Goal: Information Seeking & Learning: Learn about a topic

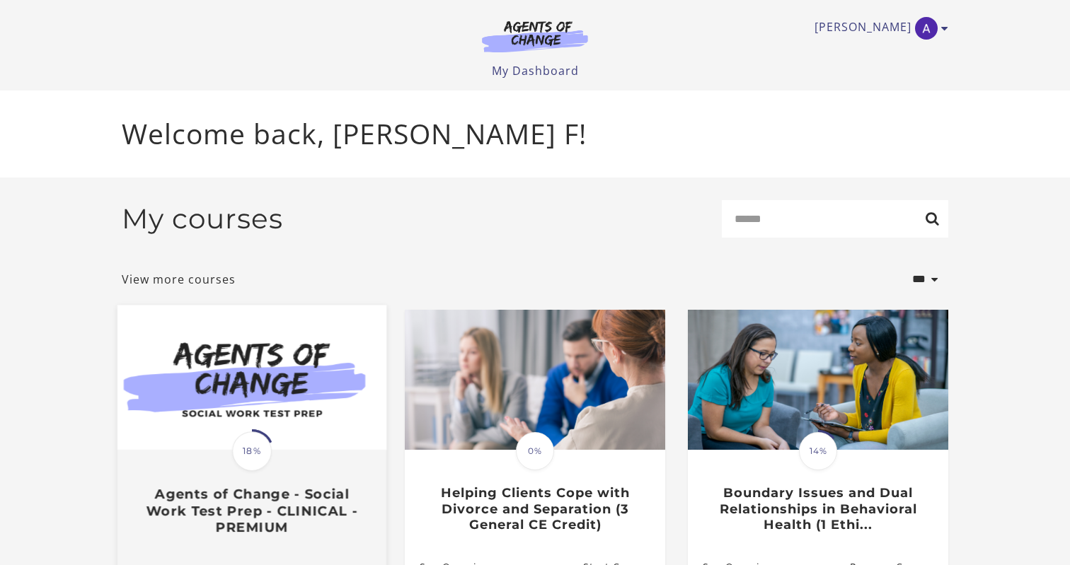
click at [197, 411] on img at bounding box center [251, 377] width 269 height 145
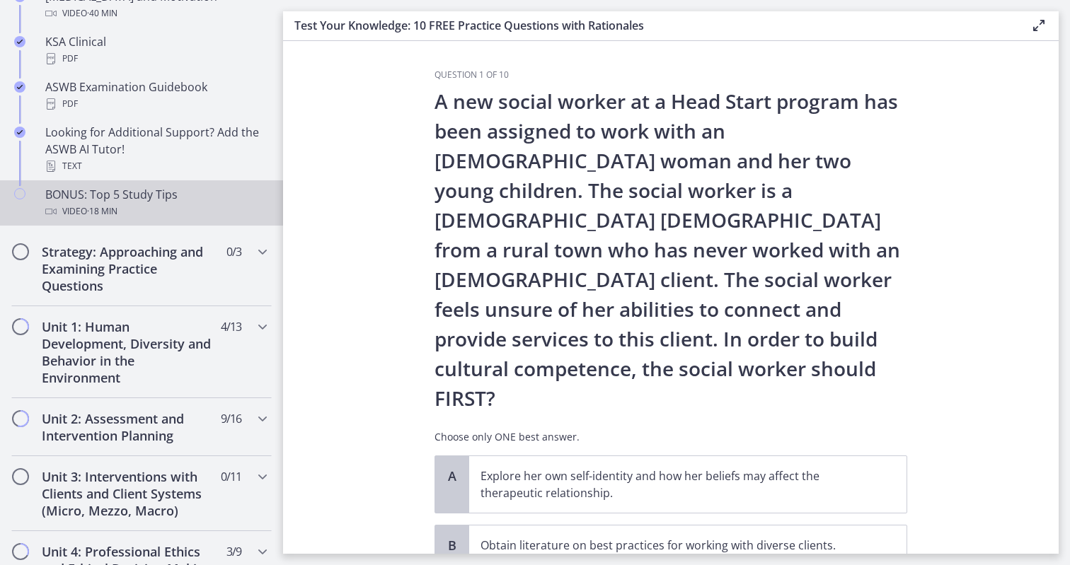
scroll to position [658, 0]
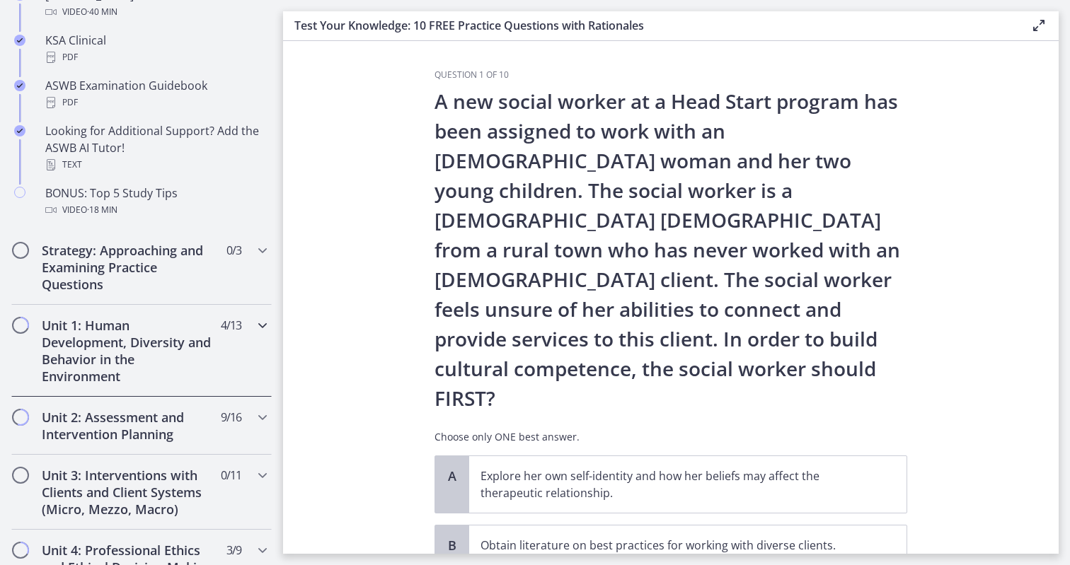
click at [163, 345] on h2 "Unit 1: Human Development, Diversity and Behavior in the Environment" at bounding box center [128, 351] width 173 height 68
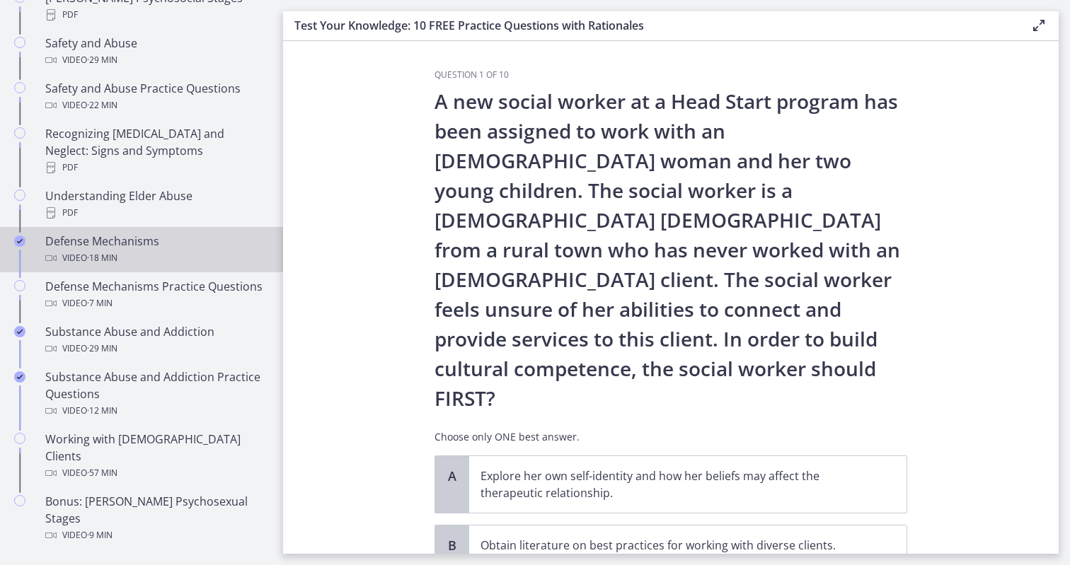
click at [152, 250] on div "Video · 18 min" at bounding box center [155, 258] width 221 height 17
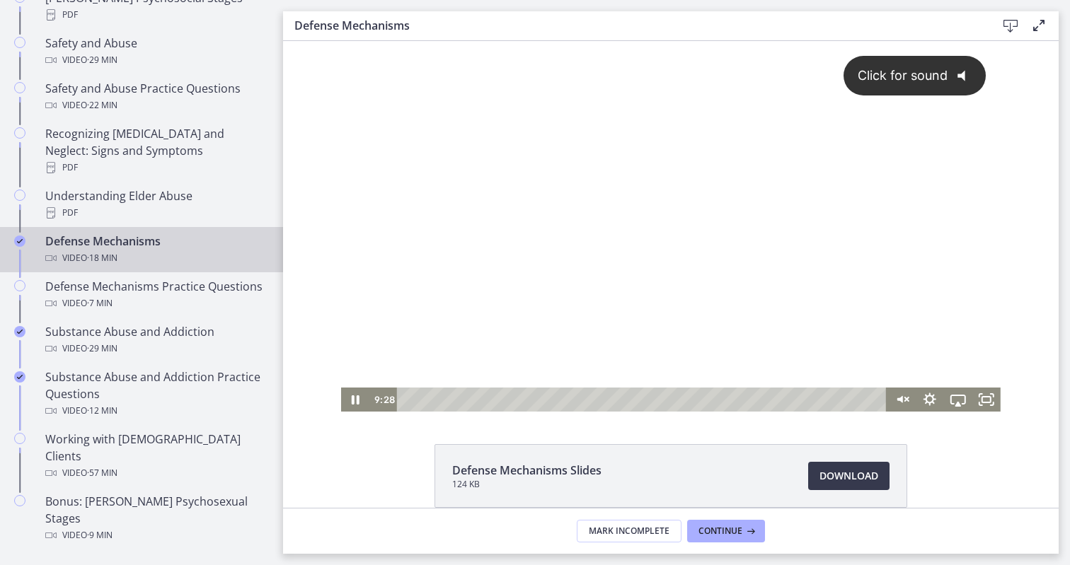
click at [603, 282] on div "Click for sound @keyframes VOLUME_SMALL_WAVE_FLASH { 0% { opacity: 0; } 33% { o…" at bounding box center [670, 214] width 659 height 347
click at [606, 399] on div "Playbar" at bounding box center [643, 400] width 473 height 24
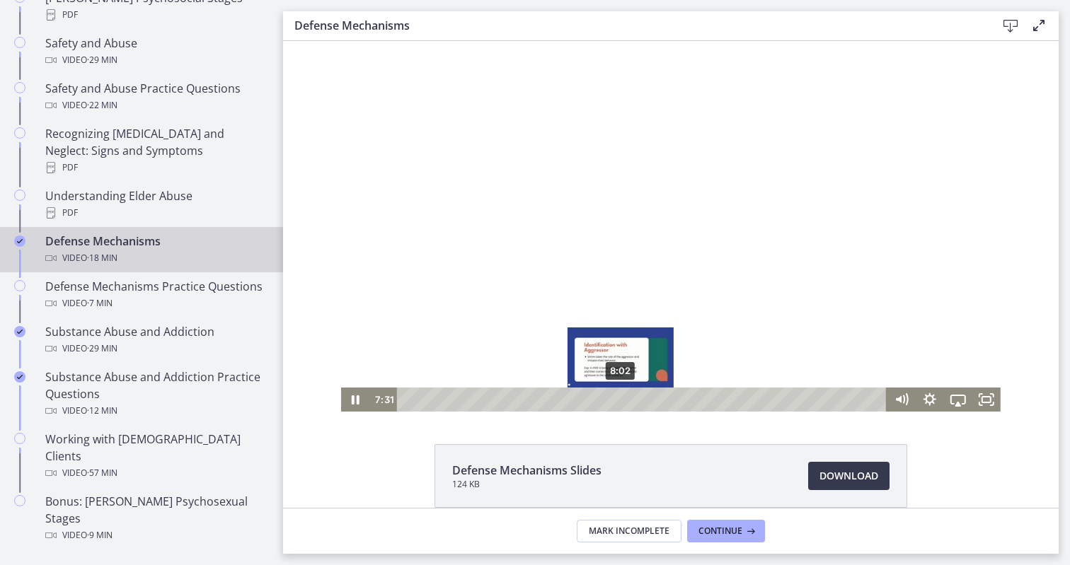
click at [621, 400] on div "8:02" at bounding box center [643, 400] width 473 height 24
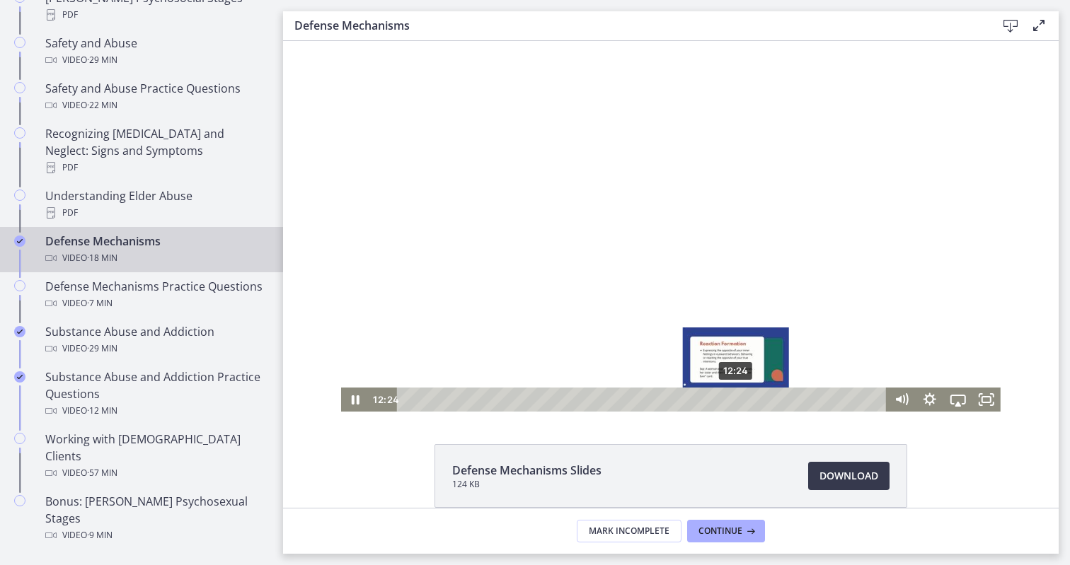
click at [737, 403] on div "12:24" at bounding box center [643, 400] width 473 height 24
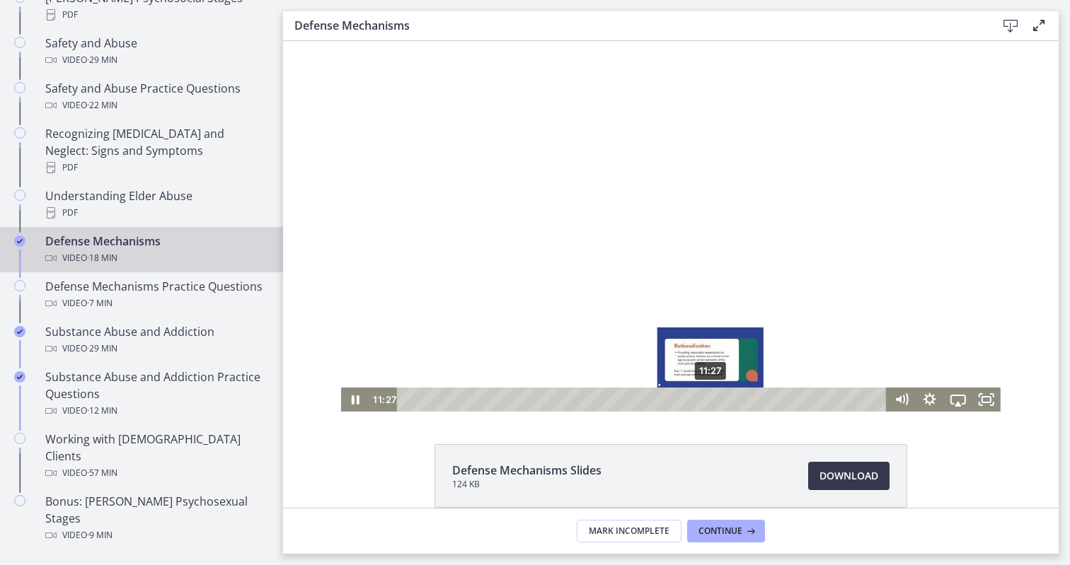
click at [711, 401] on div "11:27" at bounding box center [643, 400] width 473 height 24
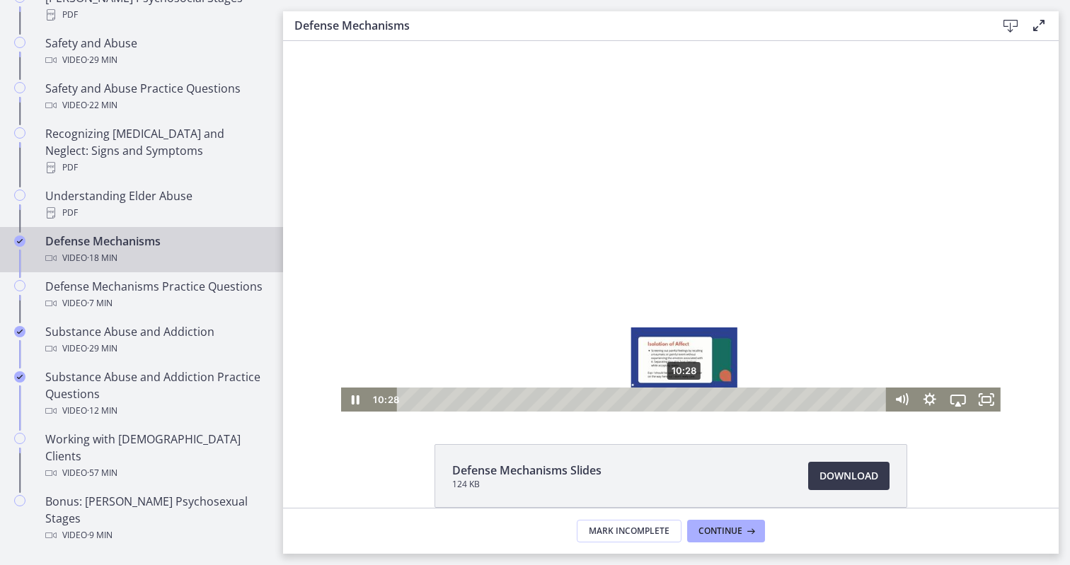
click at [685, 402] on div "10:28" at bounding box center [643, 400] width 473 height 24
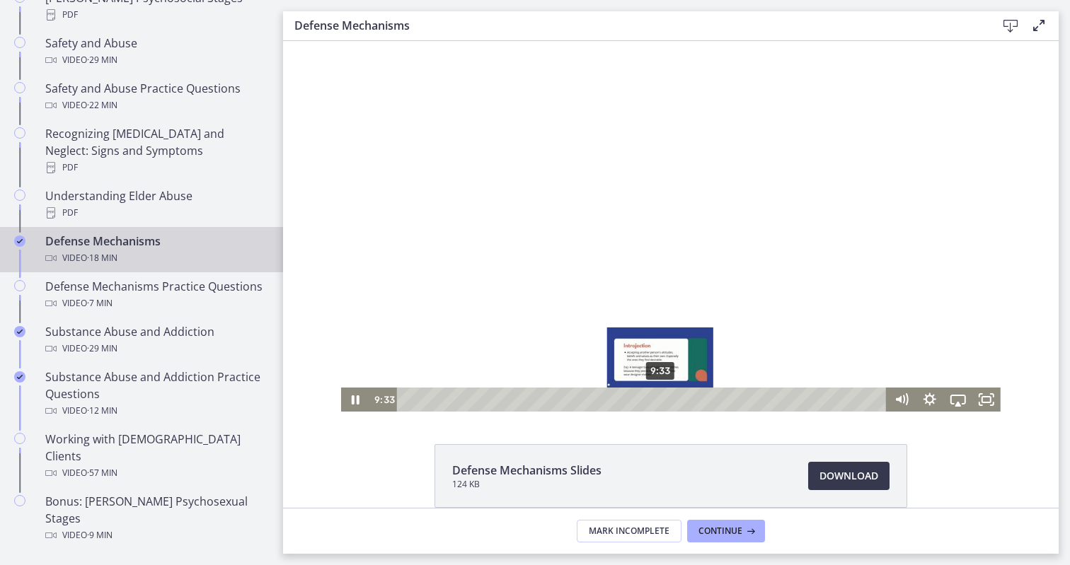
click at [661, 398] on div "9:33" at bounding box center [643, 400] width 473 height 24
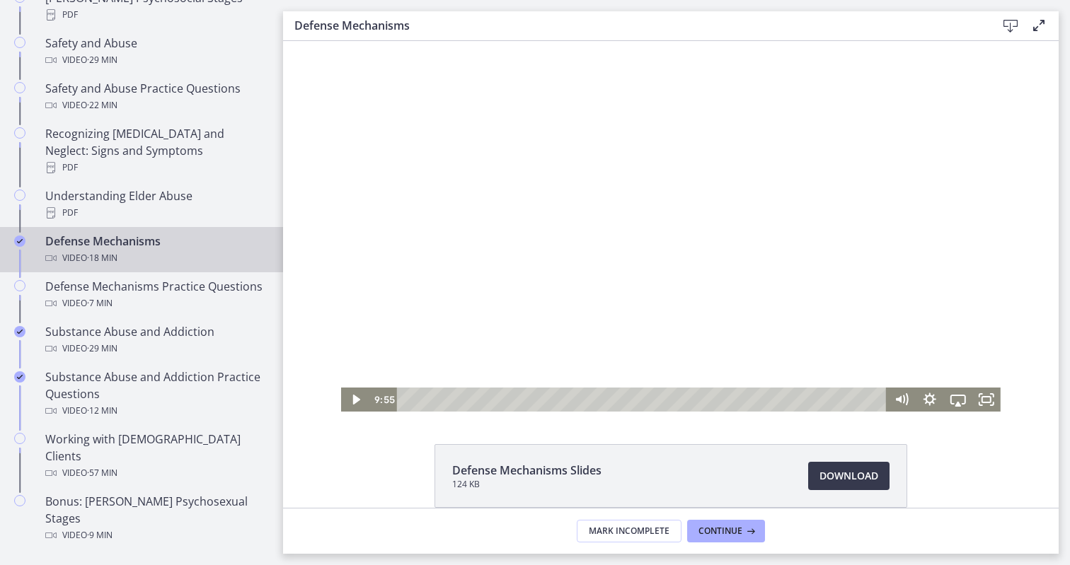
click at [691, 219] on div at bounding box center [670, 226] width 659 height 371
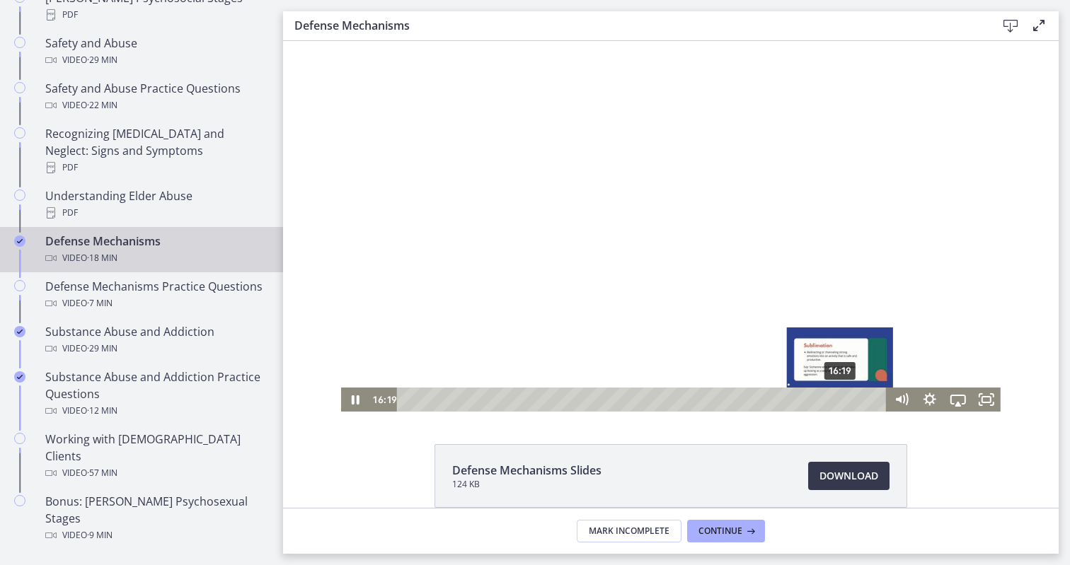
click at [841, 398] on div "16:19" at bounding box center [643, 400] width 473 height 24
click at [830, 397] on div "15:55" at bounding box center [643, 400] width 473 height 24
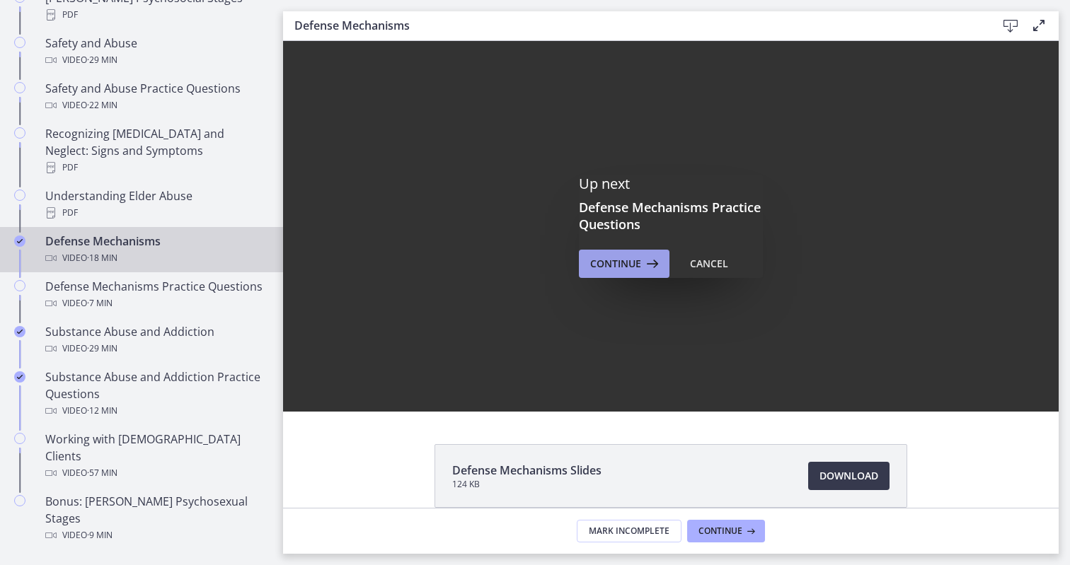
click at [623, 263] on span "Continue" at bounding box center [615, 263] width 51 height 17
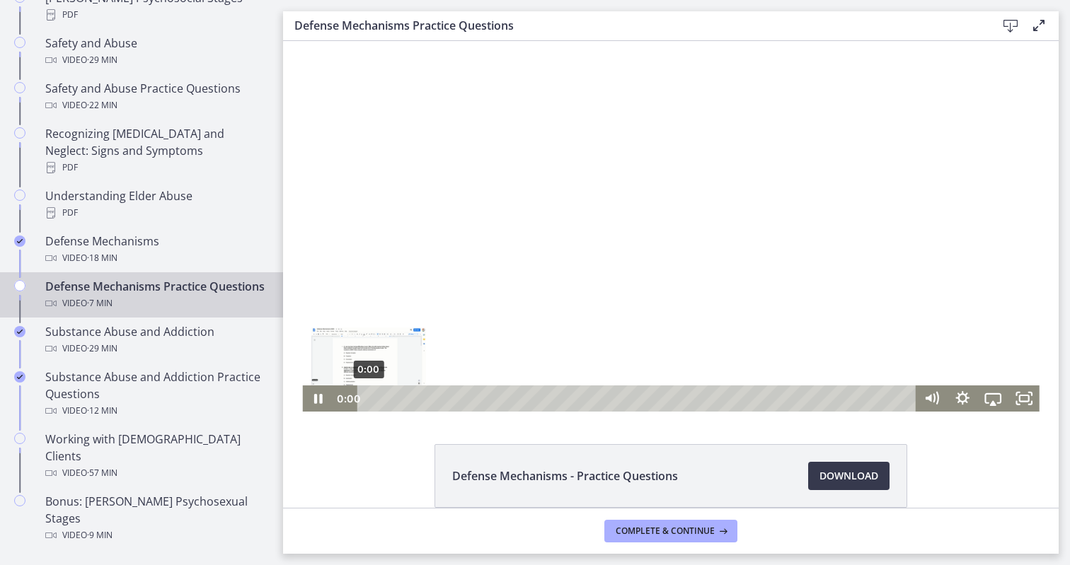
click at [369, 398] on div "0:00" at bounding box center [639, 399] width 540 height 26
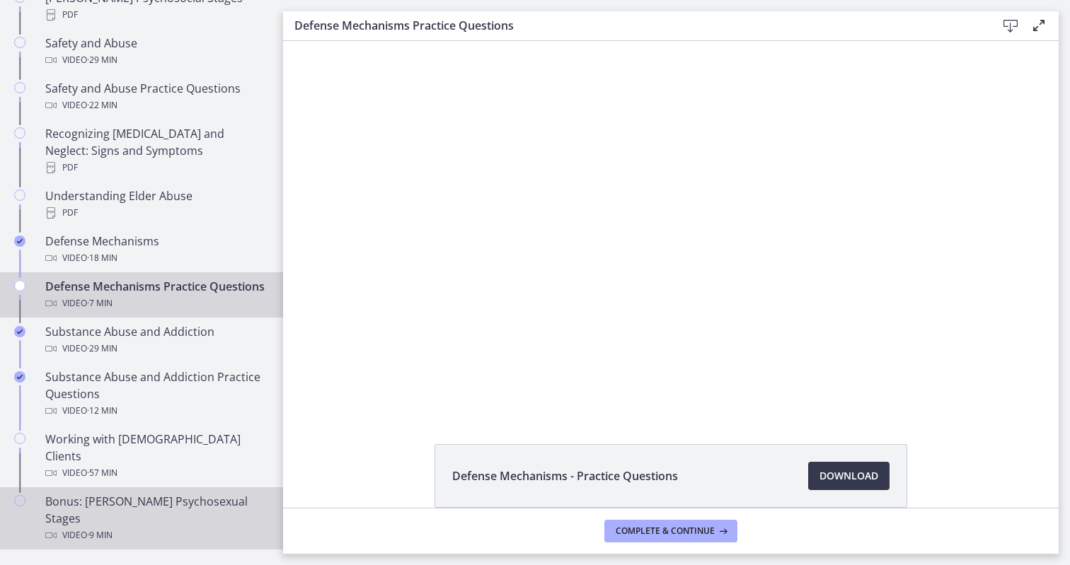
click at [164, 488] on link "Bonus: [PERSON_NAME] Psychosexual Stages Video · 9 min" at bounding box center [141, 519] width 283 height 62
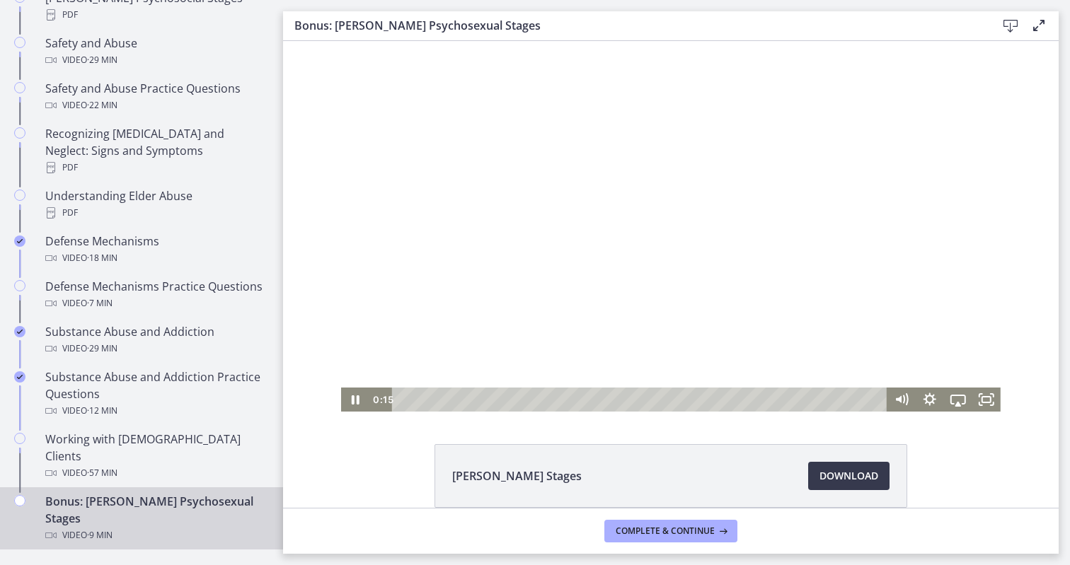
drag, startPoint x: 420, startPoint y: 400, endPoint x: 389, endPoint y: 400, distance: 30.4
click at [389, 400] on div "0:15" at bounding box center [628, 400] width 518 height 24
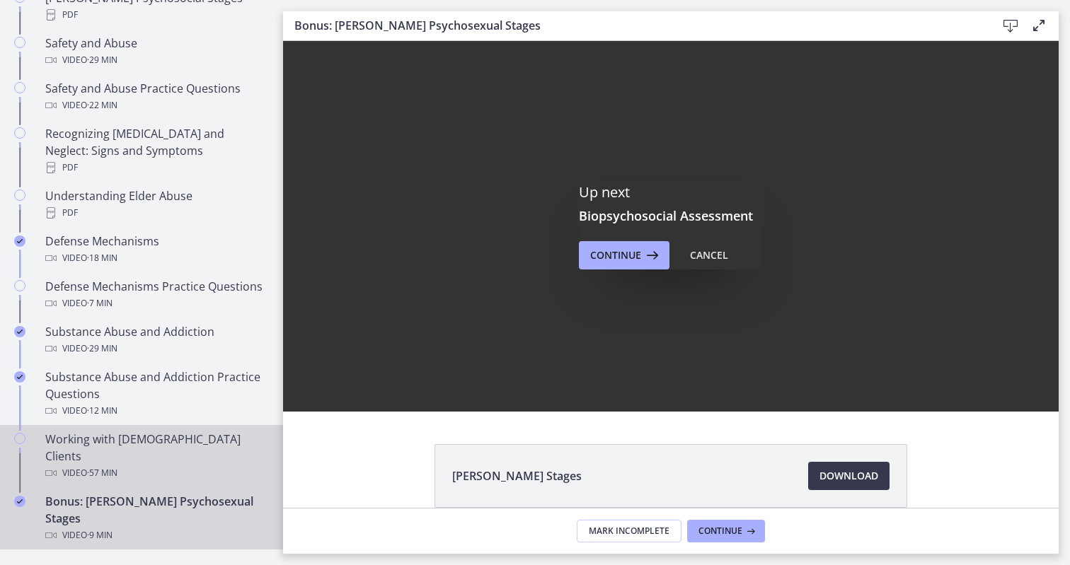
click at [117, 431] on div "Working with [DEMOGRAPHIC_DATA] Clients Video · 57 min" at bounding box center [155, 456] width 221 height 51
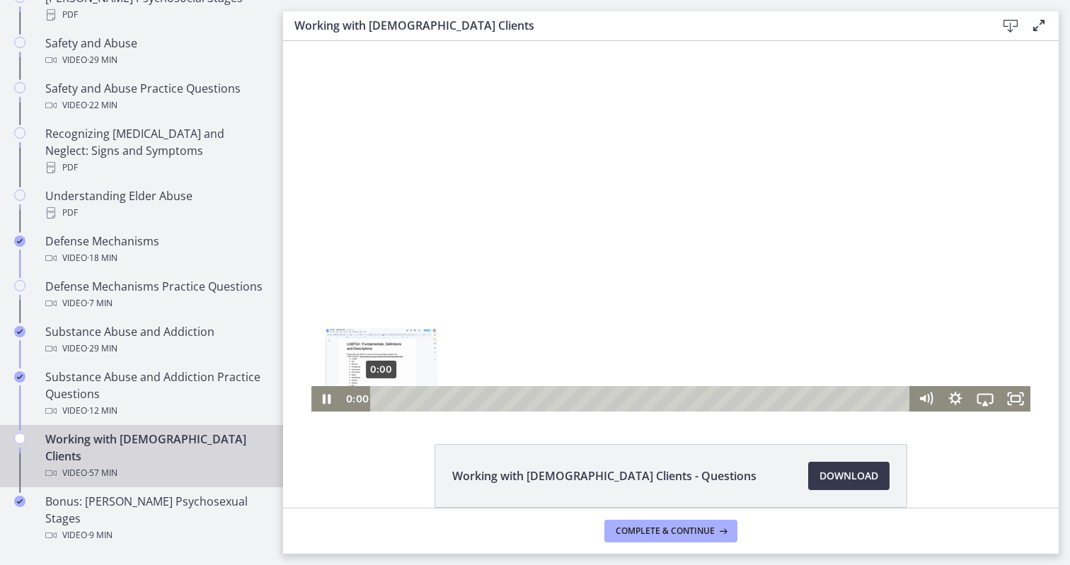
click at [381, 399] on div "0:00" at bounding box center [642, 398] width 522 height 25
click at [325, 402] on icon "Pause" at bounding box center [326, 398] width 30 height 25
